Goal: Information Seeking & Learning: Check status

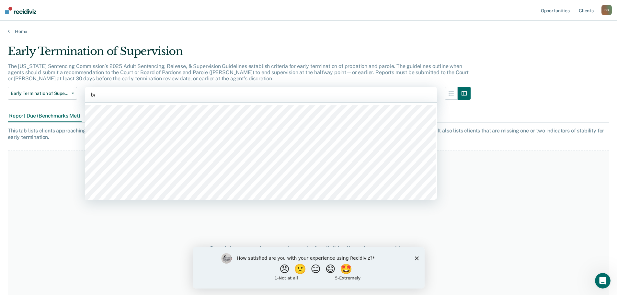
type input "bar"
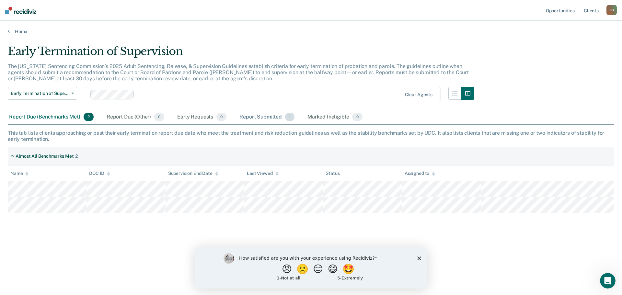
click at [260, 115] on div "Report Submitted 1" at bounding box center [267, 117] width 58 height 14
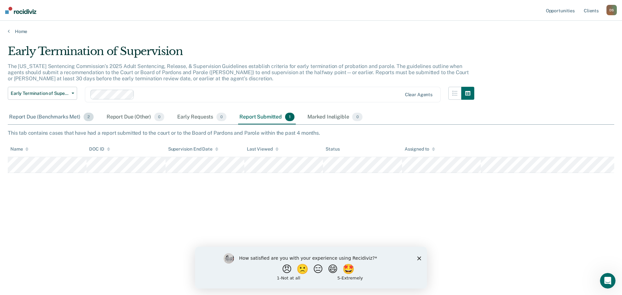
click at [33, 117] on div "Report Due (Benchmarks Met) 2" at bounding box center [51, 117] width 87 height 14
